Goal: Information Seeking & Learning: Understand process/instructions

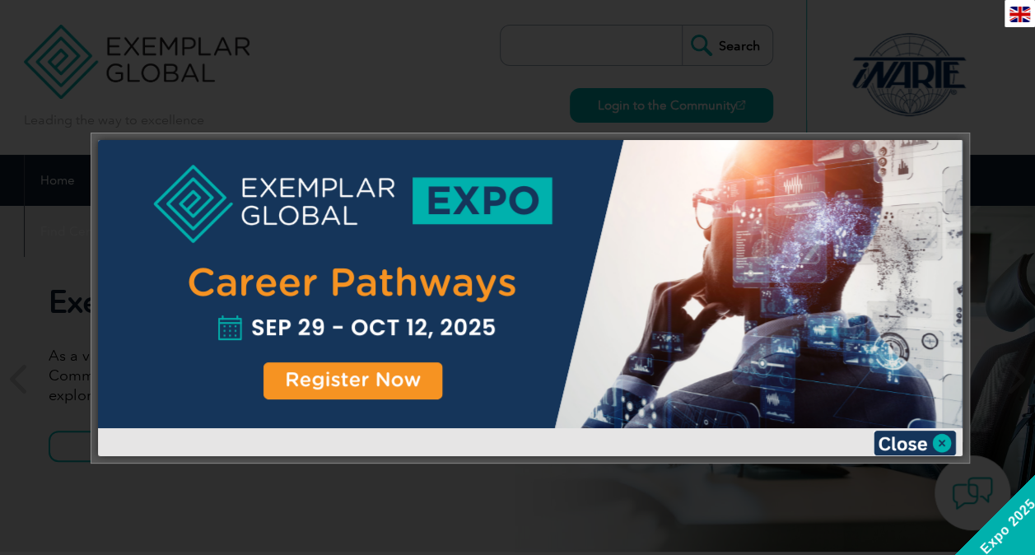
click at [903, 87] on div at bounding box center [517, 277] width 1035 height 555
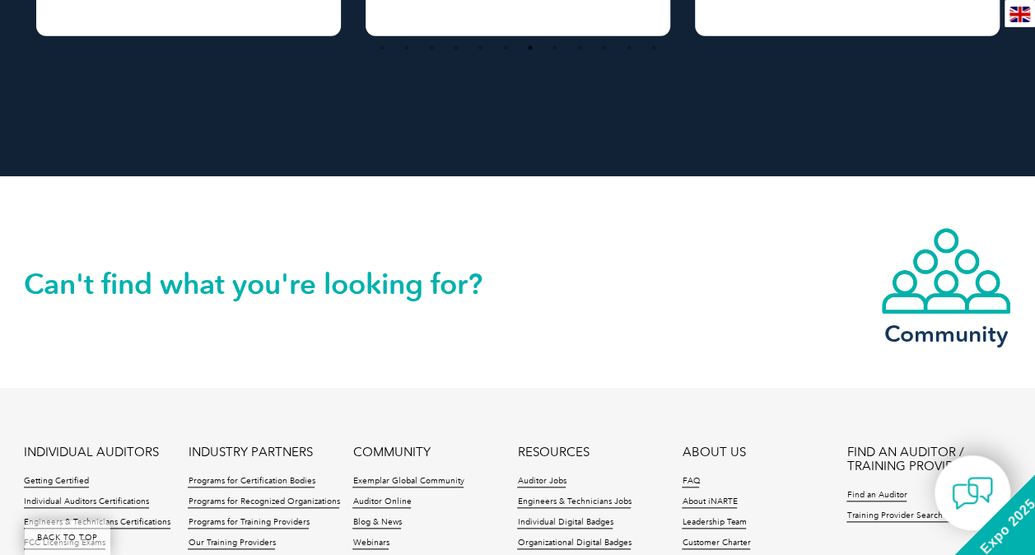
scroll to position [3869, 0]
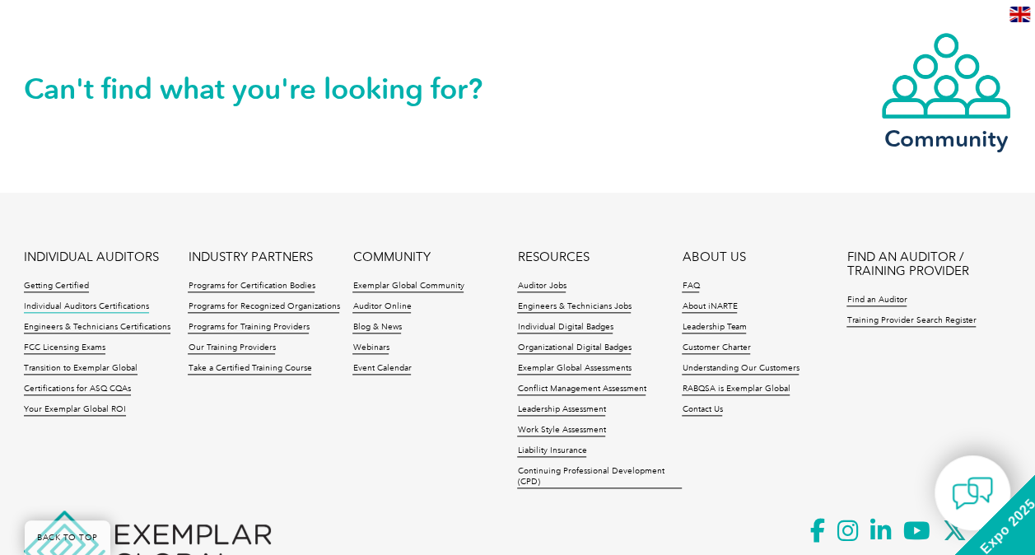
click at [49, 304] on link "Individual Auditors Certifications" at bounding box center [86, 307] width 125 height 12
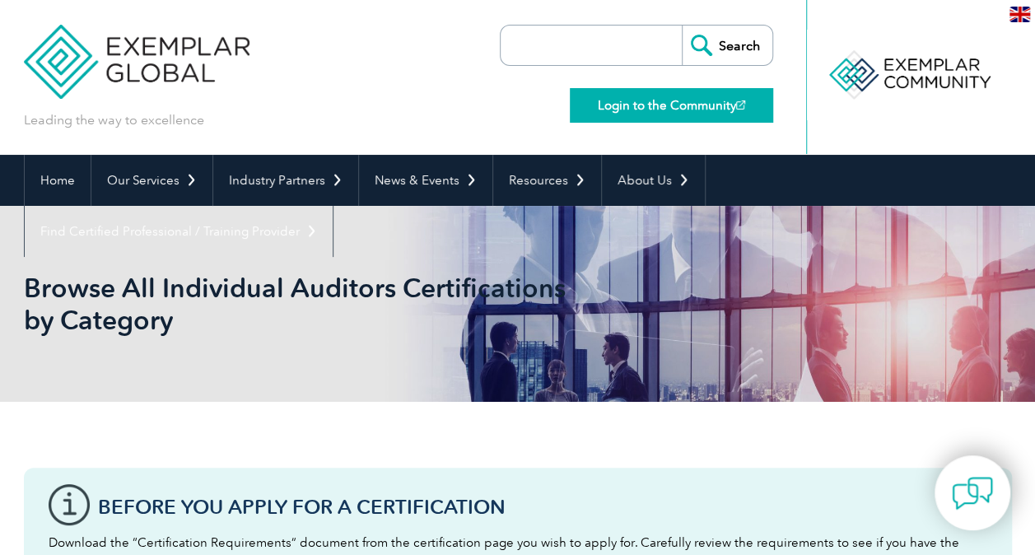
click at [643, 105] on link "Login to the Community" at bounding box center [671, 105] width 203 height 35
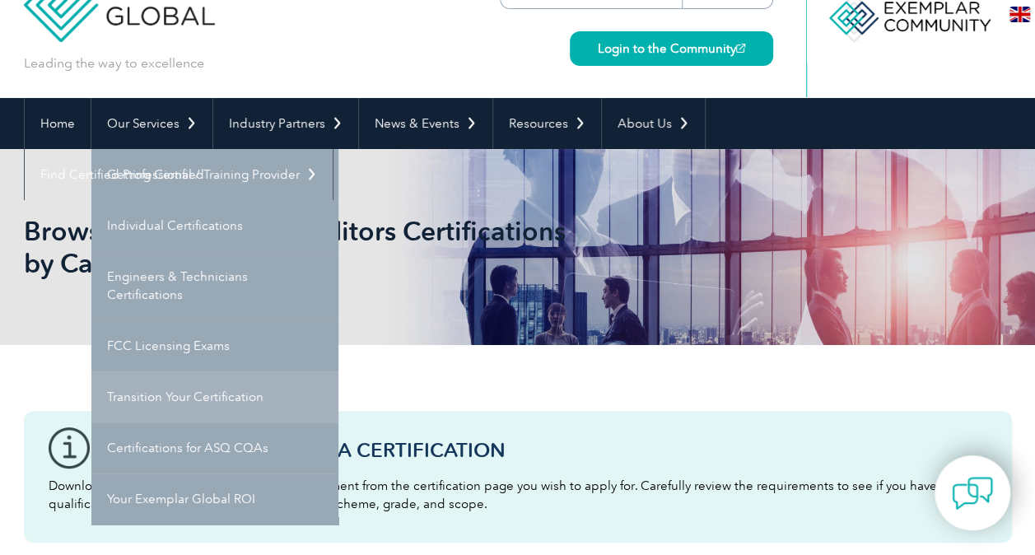
scroll to position [82, 0]
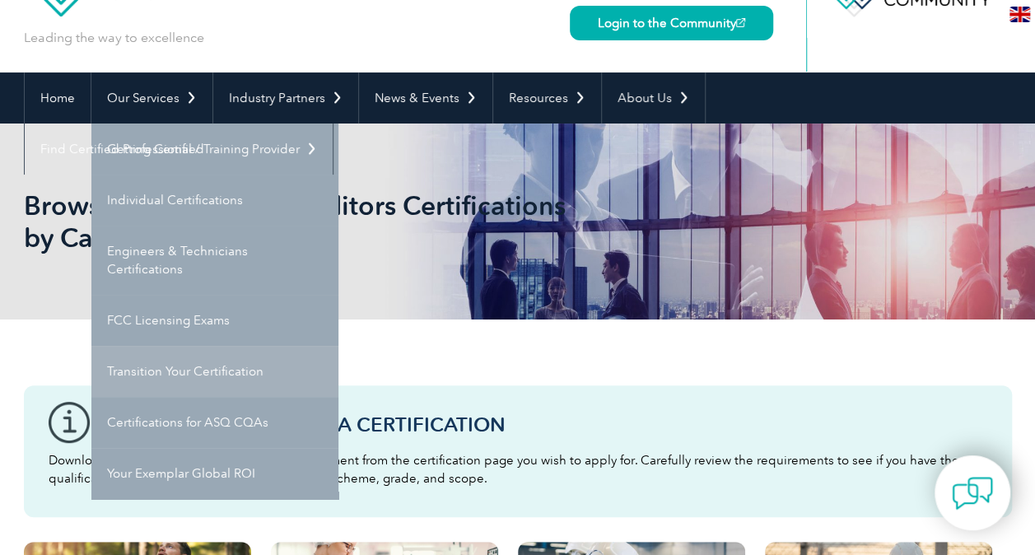
click at [206, 372] on link "Transition Your Certification" at bounding box center [214, 371] width 247 height 51
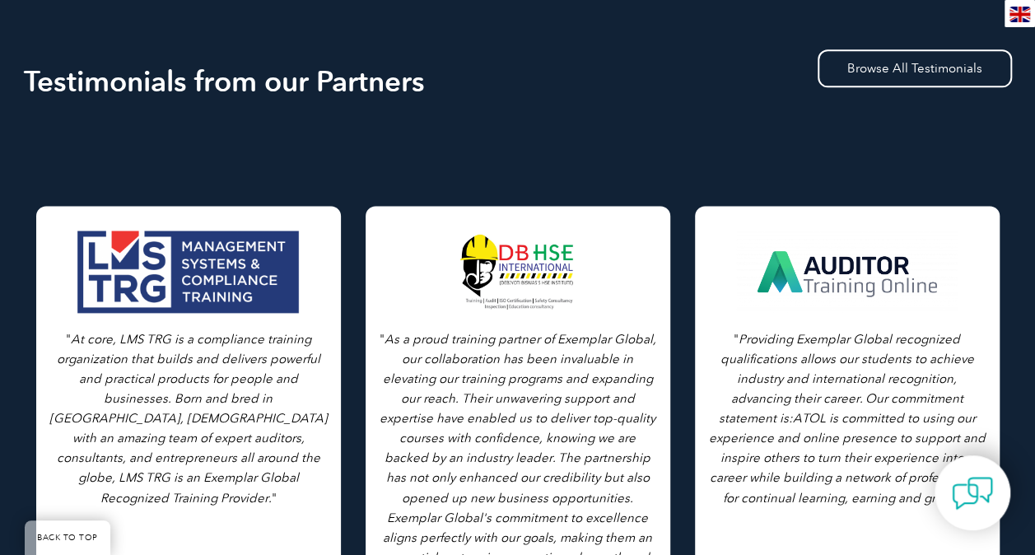
scroll to position [1070, 0]
